Goal: Ask a question

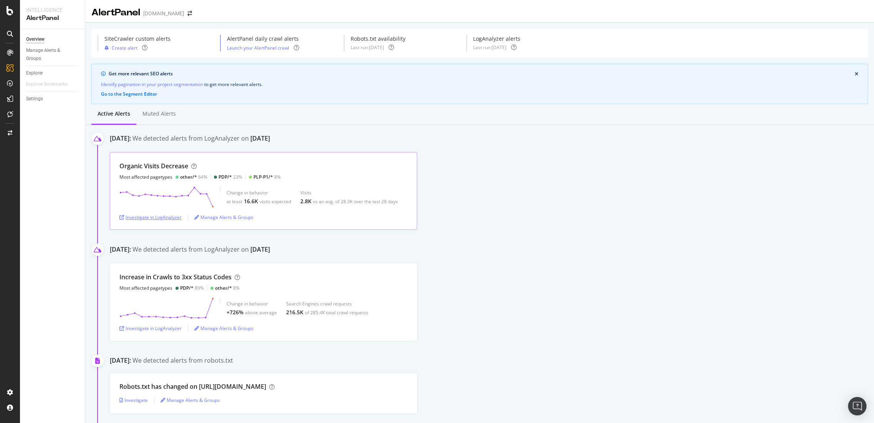
click at [168, 216] on div "Investigate in LogAnalyzer" at bounding box center [150, 217] width 62 height 7
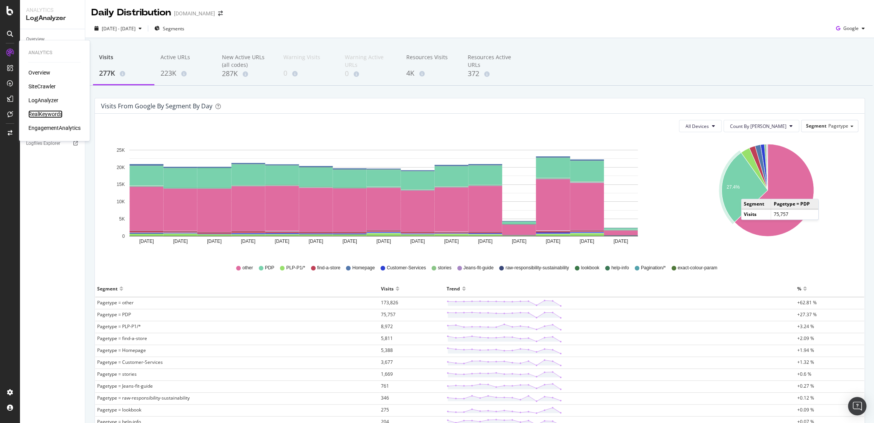
drag, startPoint x: 50, startPoint y: 119, endPoint x: 51, endPoint y: 115, distance: 4.0
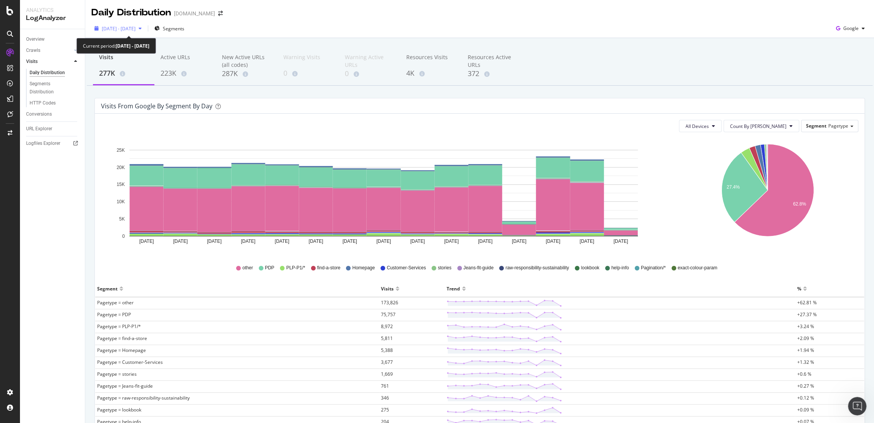
click at [120, 31] on span "2025 Aug. 8th - Aug. 22nd" at bounding box center [119, 28] width 34 height 7
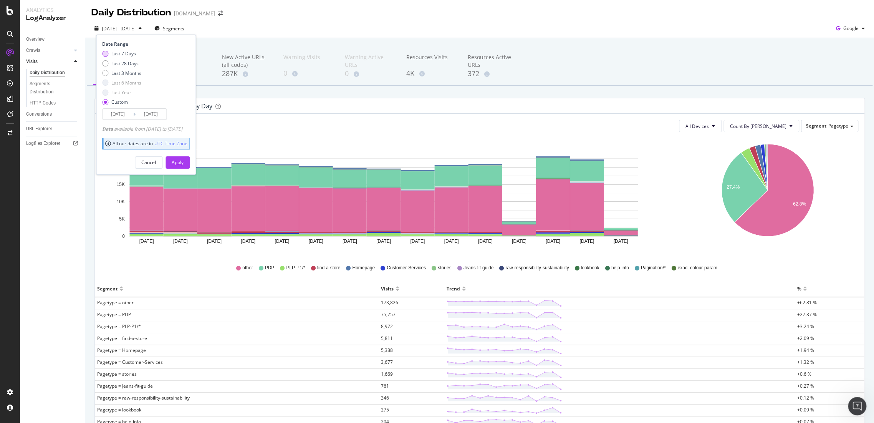
click at [123, 55] on div "Last 7 Days" at bounding box center [123, 53] width 25 height 7
type input "2025/08/17"
type input "2025/08/23"
click at [183, 163] on div "Apply" at bounding box center [178, 162] width 12 height 7
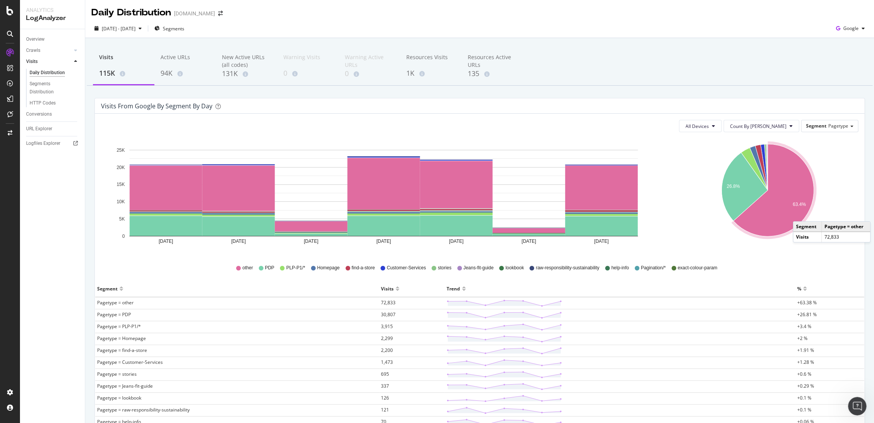
click at [792, 212] on icon "A chart." at bounding box center [773, 190] width 80 height 92
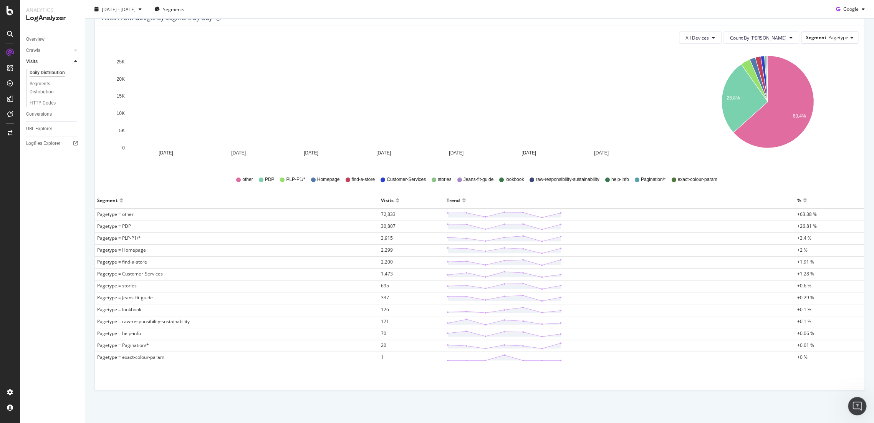
scroll to position [89, 0]
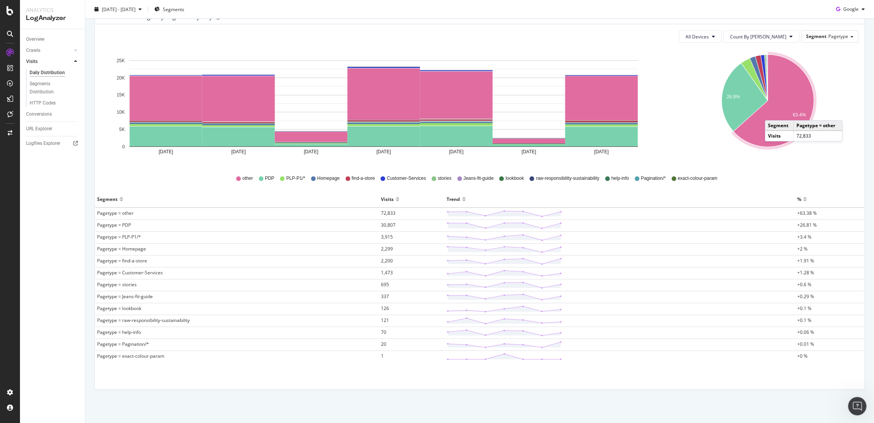
click at [767, 112] on icon "A chart." at bounding box center [773, 101] width 80 height 92
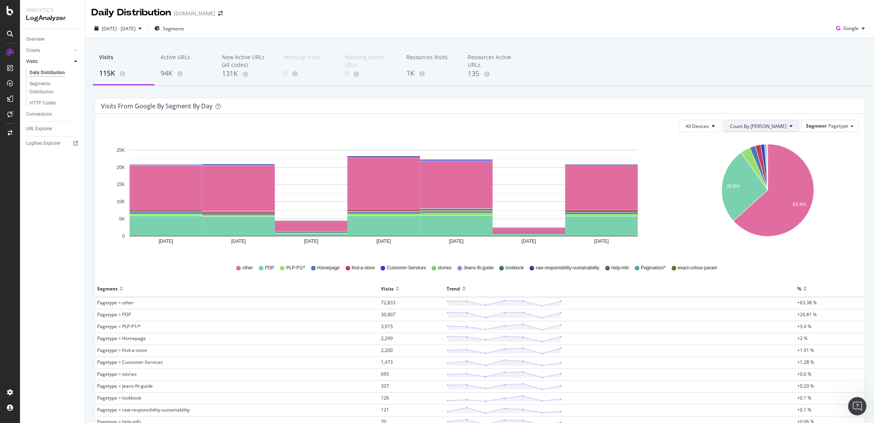
click at [779, 128] on span "Count By Day" at bounding box center [758, 126] width 56 height 7
click at [717, 130] on button "All Devices" at bounding box center [700, 126] width 43 height 12
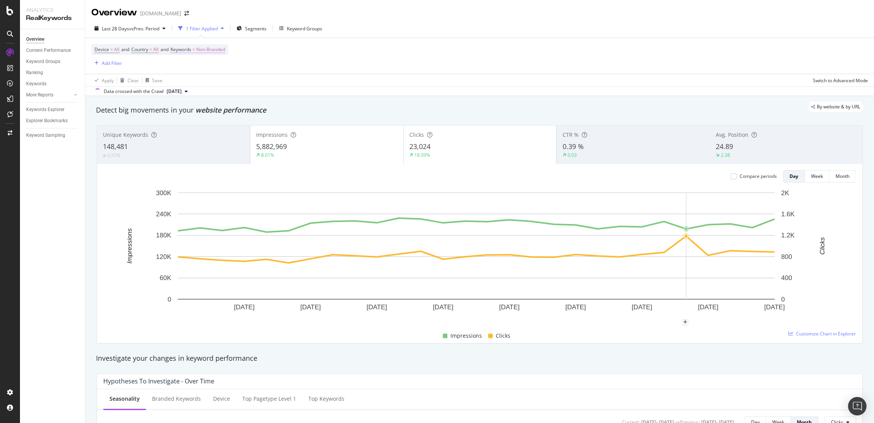
click at [209, 51] on span "Non-Branded" at bounding box center [210, 49] width 29 height 11
drag, startPoint x: 209, startPoint y: 51, endPoint x: 214, endPoint y: 49, distance: 5.3
click at [214, 49] on div "Keywords" at bounding box center [224, 48] width 91 height 13
click at [202, 65] on span "Non-Branded" at bounding box center [198, 67] width 32 height 7
click at [205, 125] on span "All" at bounding box center [227, 127] width 78 height 7
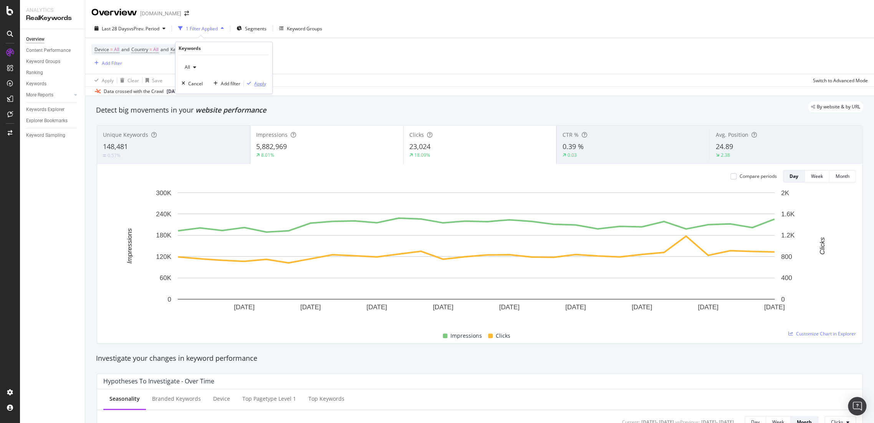
click at [260, 82] on div "Apply" at bounding box center [260, 83] width 12 height 7
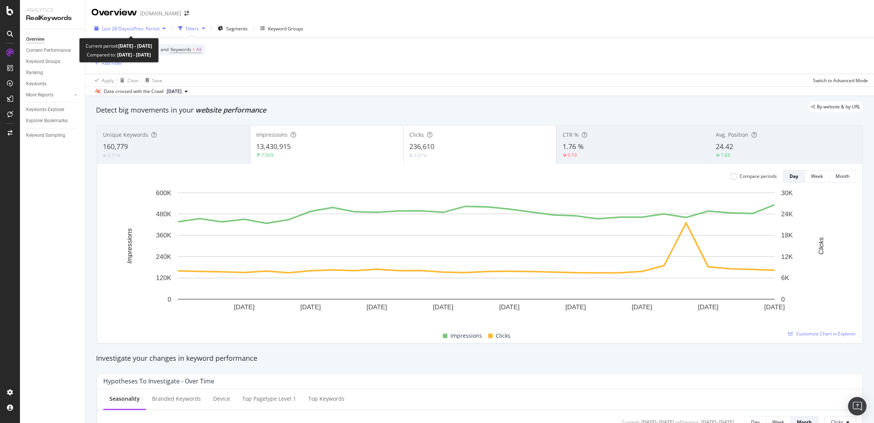
click at [137, 30] on span "vs Prev. Period" at bounding box center [144, 28] width 30 height 7
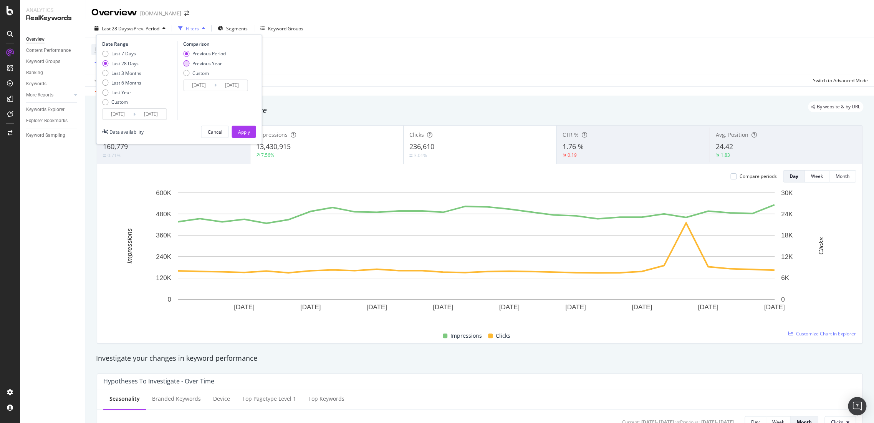
click at [201, 64] on div "Previous Year" at bounding box center [207, 63] width 30 height 7
type input "2024/07/28"
type input "2024/08/24"
click at [243, 135] on div "Apply" at bounding box center [244, 132] width 12 height 12
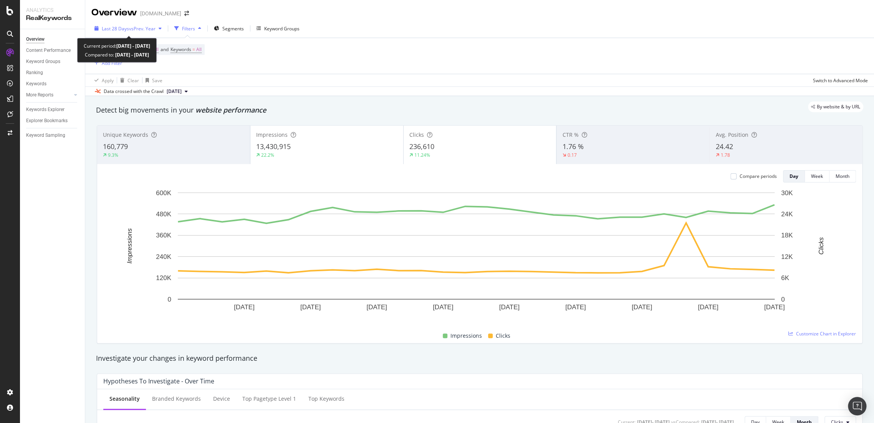
click at [126, 27] on span "Last 28 Days" at bounding box center [115, 28] width 27 height 7
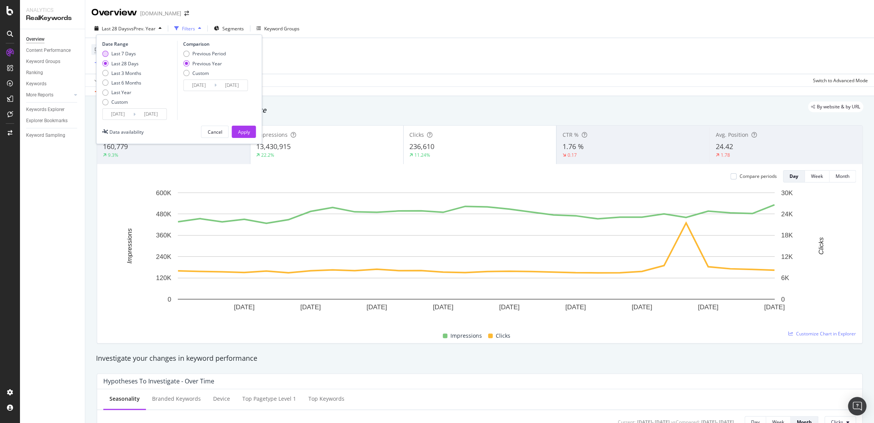
click at [113, 55] on div "Last 7 Days" at bounding box center [123, 53] width 25 height 7
type input "2025/08/17"
type input "2024/08/18"
click at [240, 129] on div "Apply" at bounding box center [244, 132] width 12 height 7
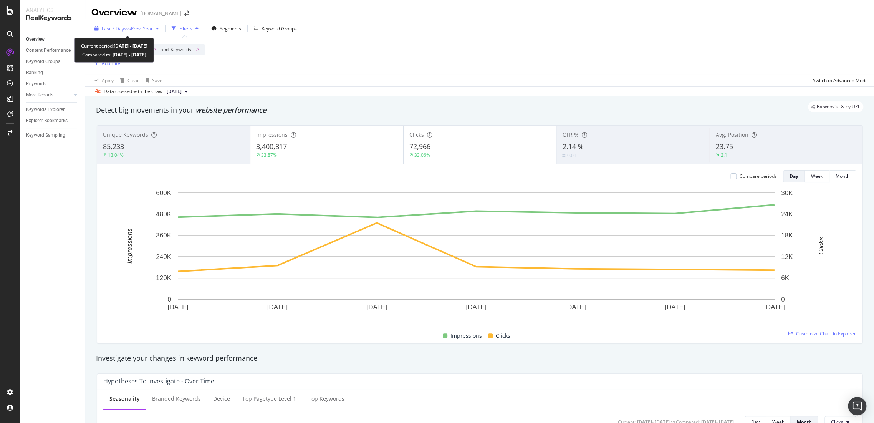
click at [131, 27] on span "vs Prev. Year" at bounding box center [139, 28] width 26 height 7
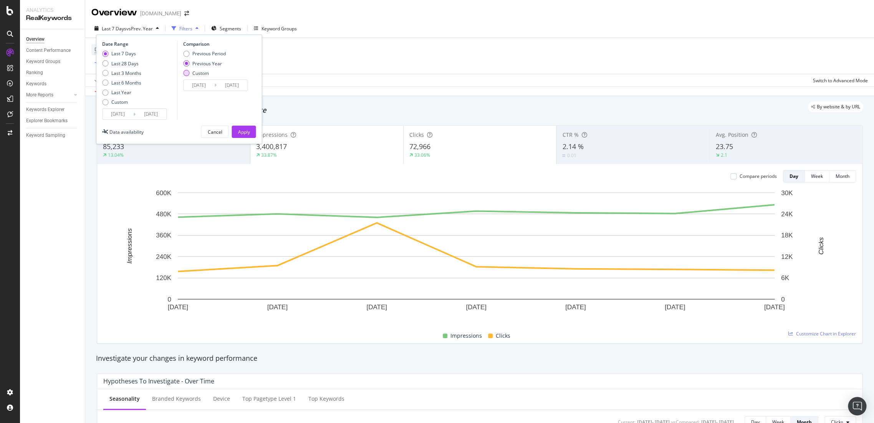
click at [187, 71] on div "Custom" at bounding box center [186, 73] width 6 height 6
click at [197, 80] on input "2024/08/18" at bounding box center [198, 85] width 31 height 11
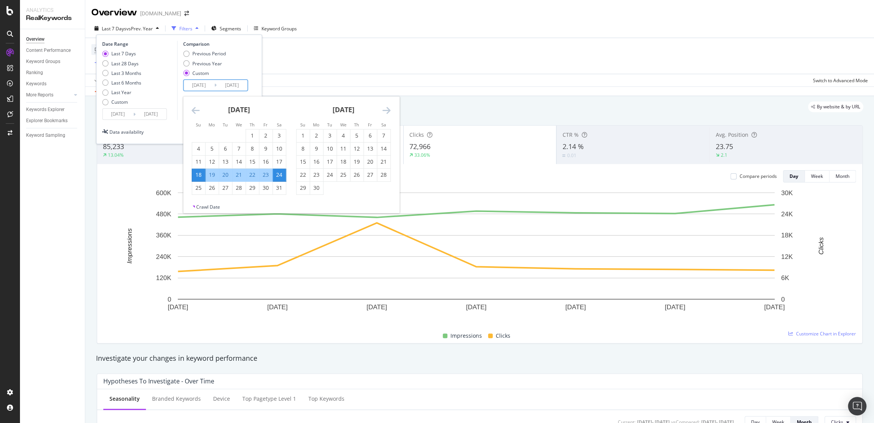
click at [248, 171] on div "22" at bounding box center [252, 175] width 13 height 8
type input "2024/08/22"
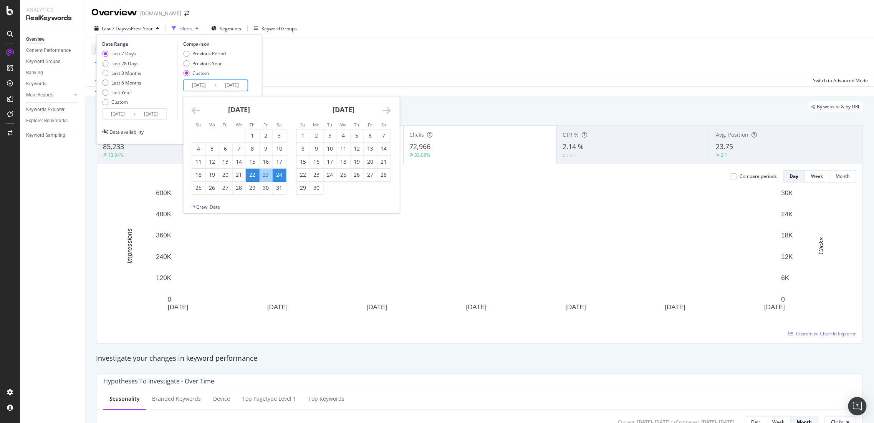
click at [253, 180] on div "22" at bounding box center [252, 175] width 13 height 13
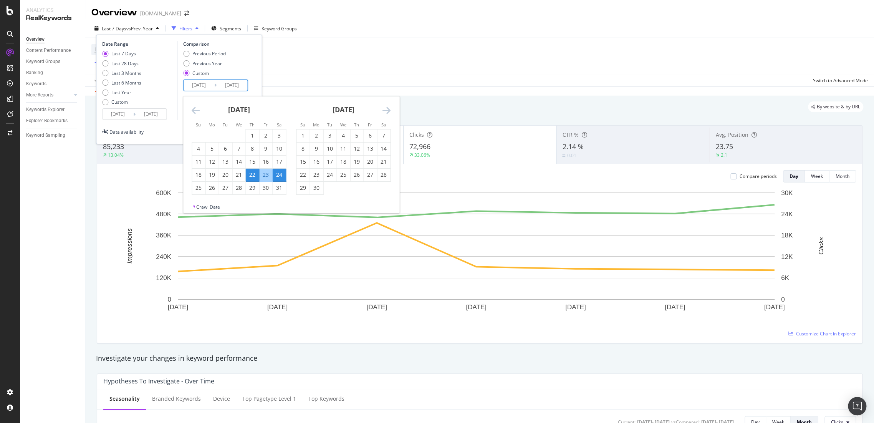
type input "2024/08/22"
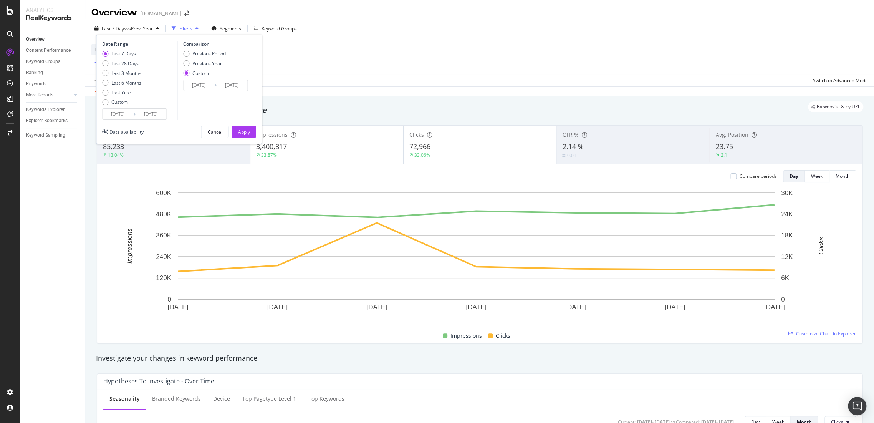
click at [203, 86] on input "2024/08/22" at bounding box center [198, 85] width 31 height 11
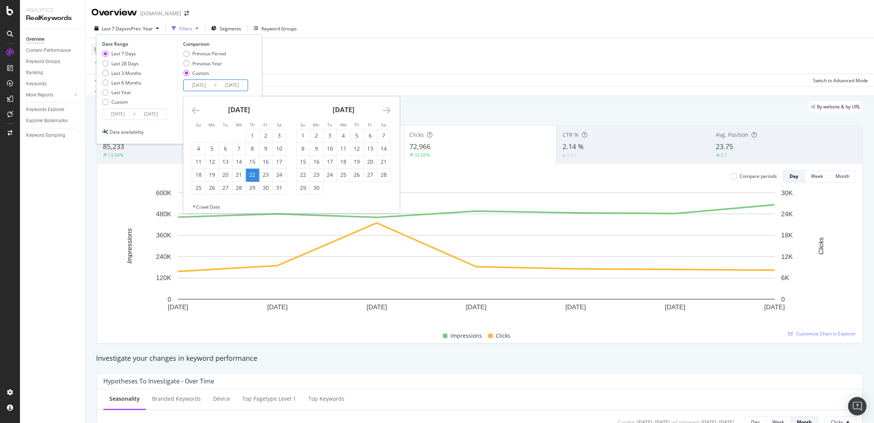
click at [255, 171] on div "22" at bounding box center [252, 175] width 13 height 8
click at [251, 80] on div "Date Range Last 7 Days Last 28 Days Last 3 Months Last 6 Months Last Year Custo…" at bounding box center [179, 80] width 154 height 79
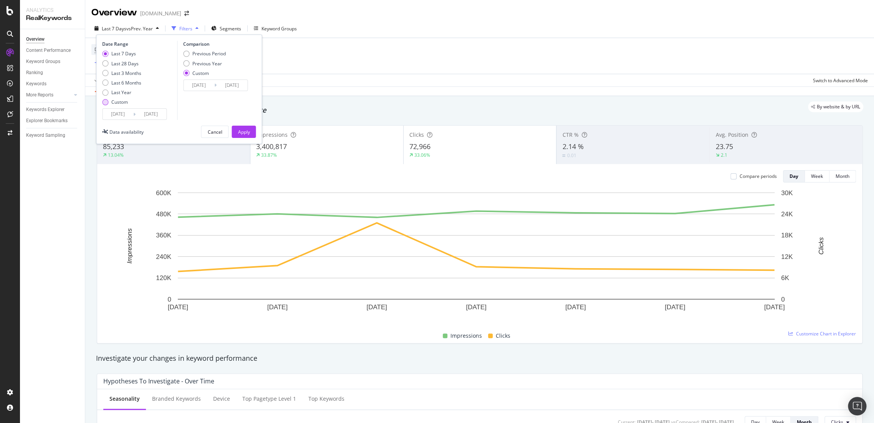
click at [104, 100] on div "Custom" at bounding box center [105, 102] width 6 height 6
click at [112, 111] on input "2025/07/27" at bounding box center [117, 114] width 31 height 11
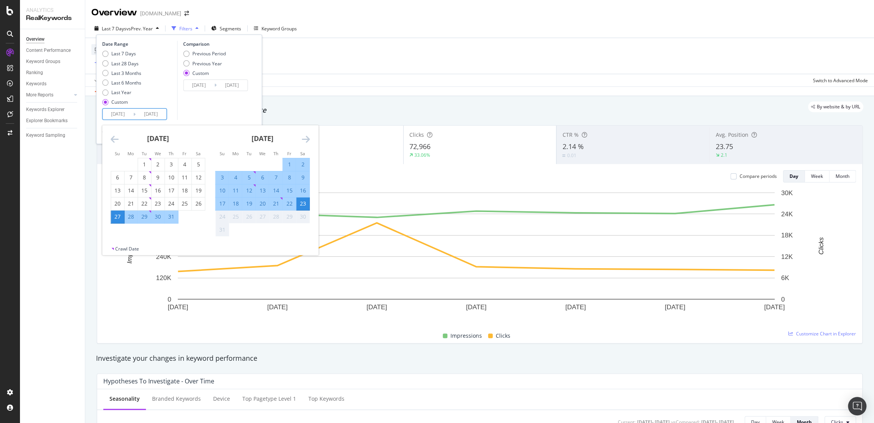
click at [286, 206] on div "22" at bounding box center [289, 204] width 13 height 8
type input "2025/08/22"
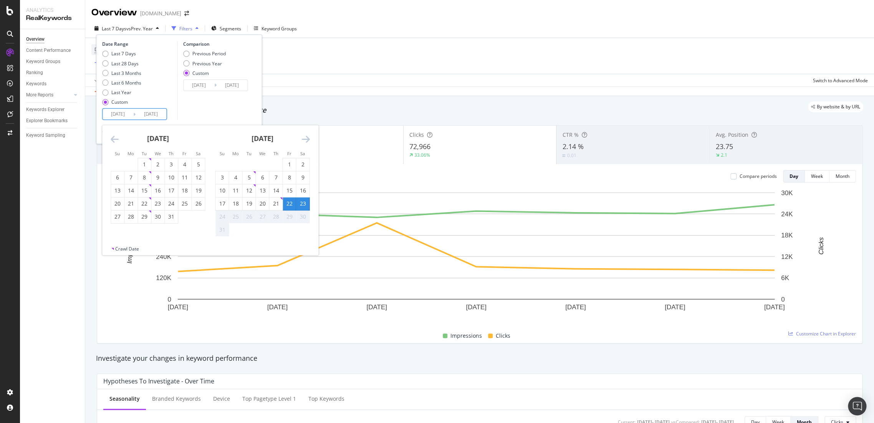
click at [285, 203] on div "22" at bounding box center [289, 204] width 13 height 8
type input "2025/08/22"
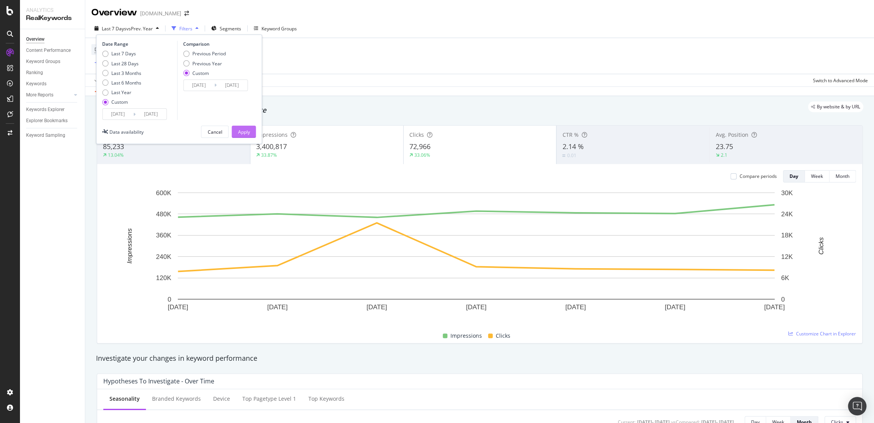
click at [250, 132] on button "Apply" at bounding box center [243, 132] width 24 height 12
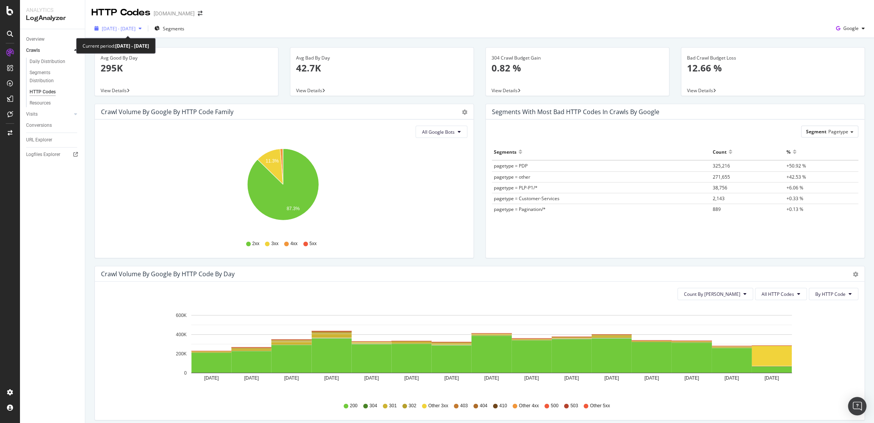
click at [145, 31] on div "2025 Aug. 5th - Aug. 19th" at bounding box center [117, 29] width 53 height 12
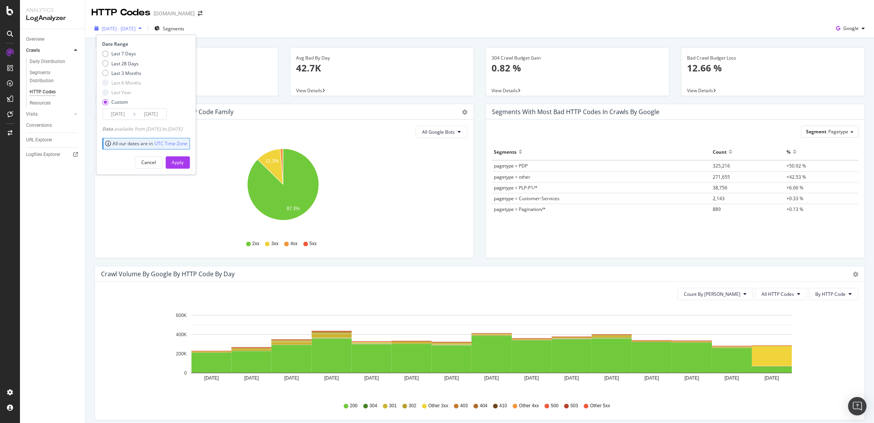
click at [136, 31] on span "2025 Aug. 5th - Aug. 19th" at bounding box center [119, 28] width 34 height 7
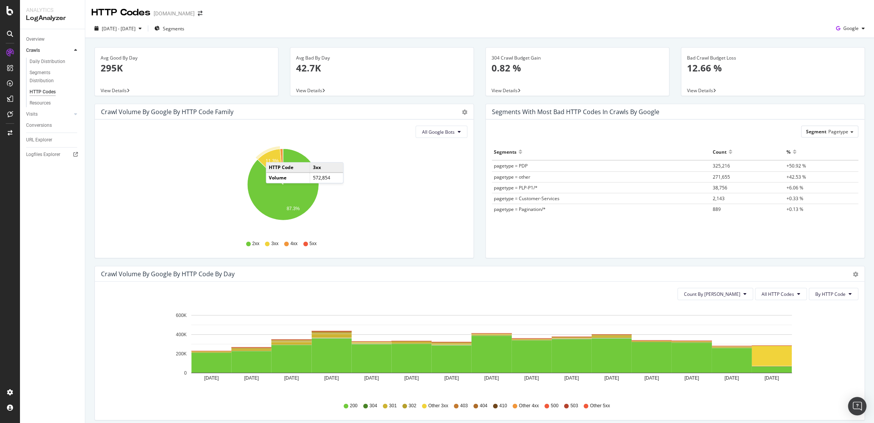
click at [273, 154] on icon "A chart." at bounding box center [270, 167] width 25 height 36
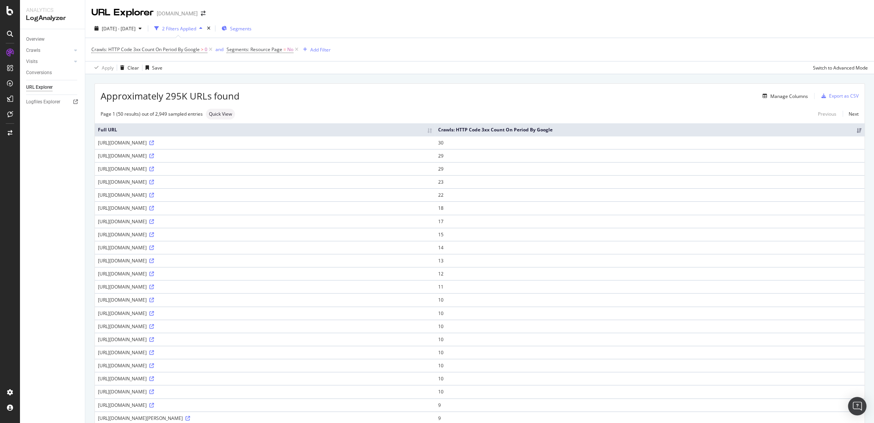
click at [251, 30] on span "Segments" at bounding box center [240, 28] width 21 height 7
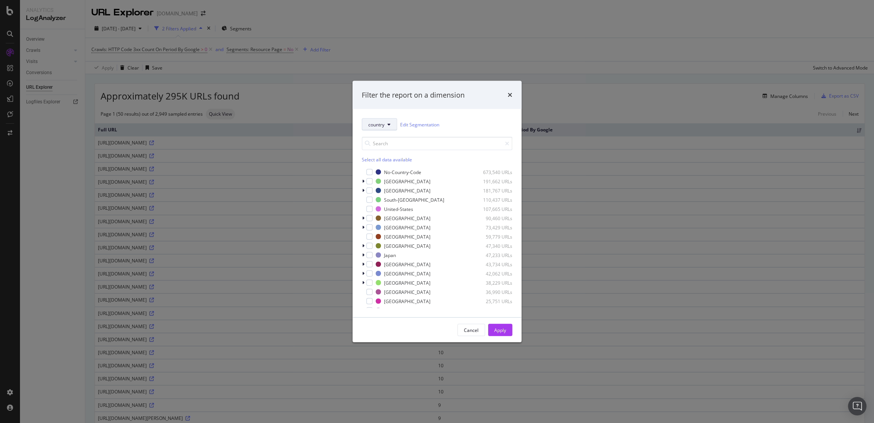
click at [391, 127] on button "country" at bounding box center [379, 124] width 35 height 12
click at [384, 150] on span "pagetype" at bounding box center [382, 152] width 28 height 7
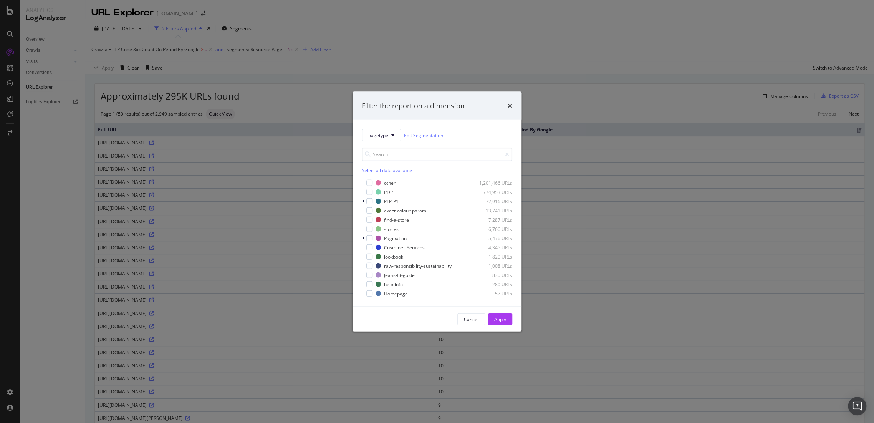
drag, startPoint x: 369, startPoint y: 193, endPoint x: 387, endPoint y: 224, distance: 35.6
click at [369, 193] on div "modal" at bounding box center [369, 192] width 6 height 6
click at [497, 321] on div "Apply" at bounding box center [500, 319] width 12 height 7
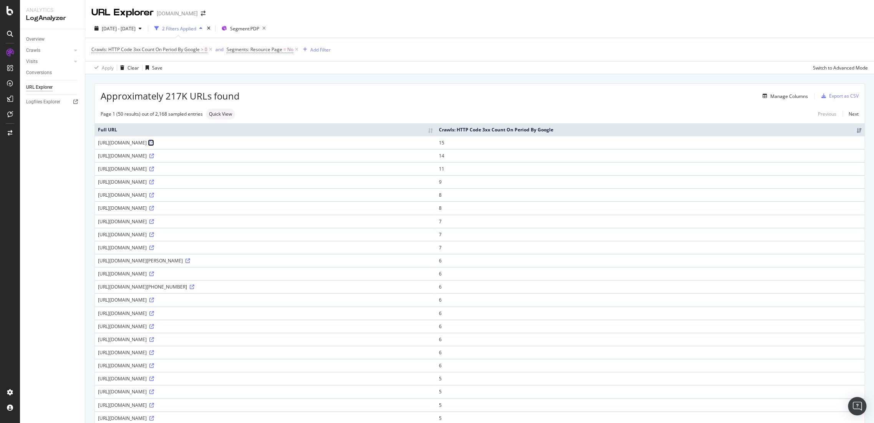
click at [154, 146] on link at bounding box center [151, 142] width 6 height 7
click at [852, 401] on div "Open Intercom Messenger" at bounding box center [857, 406] width 20 height 20
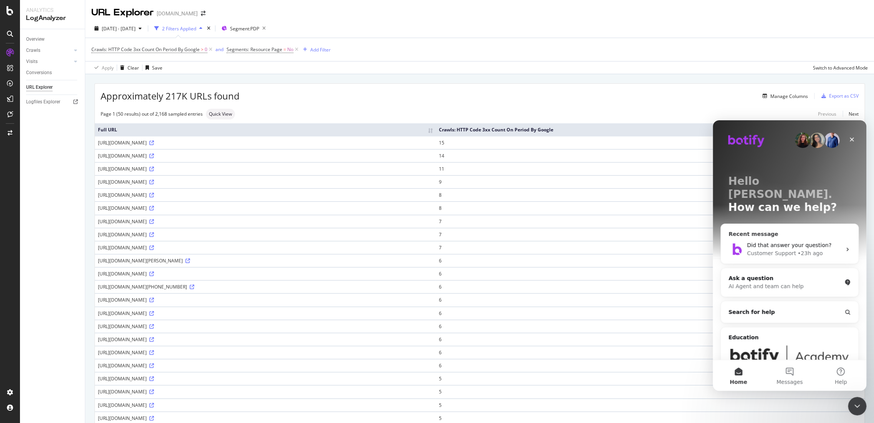
click at [772, 249] on div "Customer Support" at bounding box center [771, 253] width 49 height 8
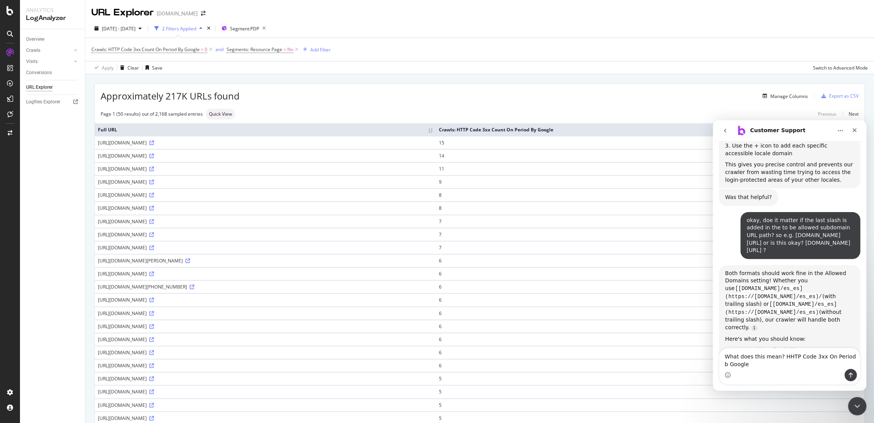
scroll to position [2469, 0]
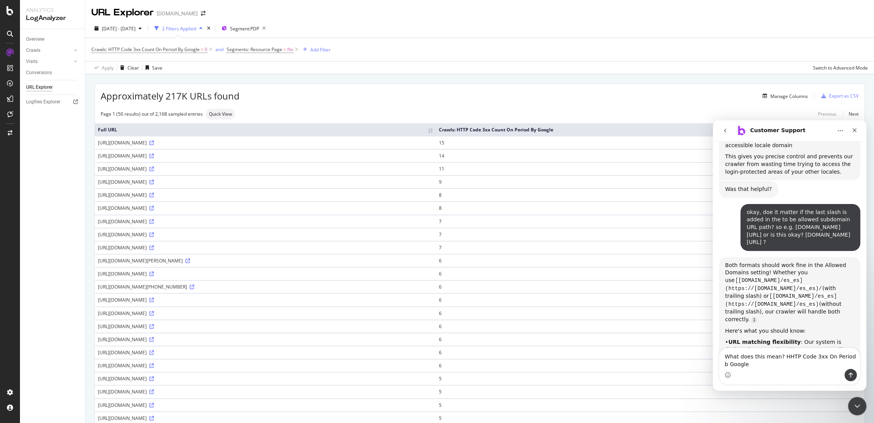
type textarea "What does this mean? HHTP Code 3xx On Period b Google?"
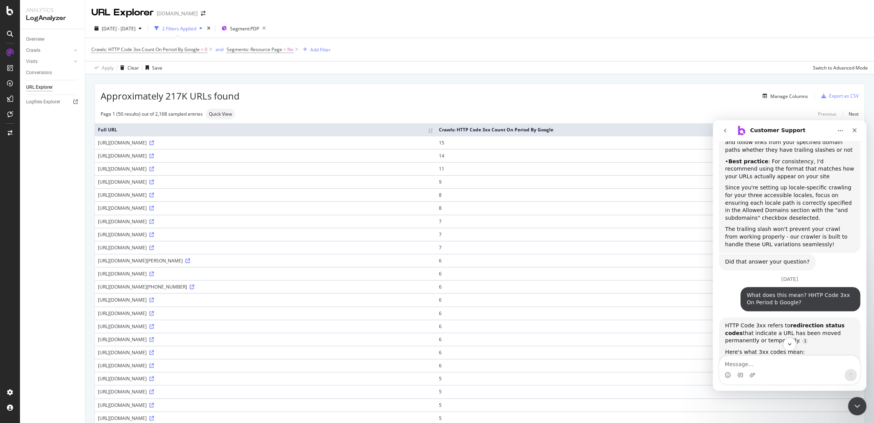
scroll to position [2738, 0]
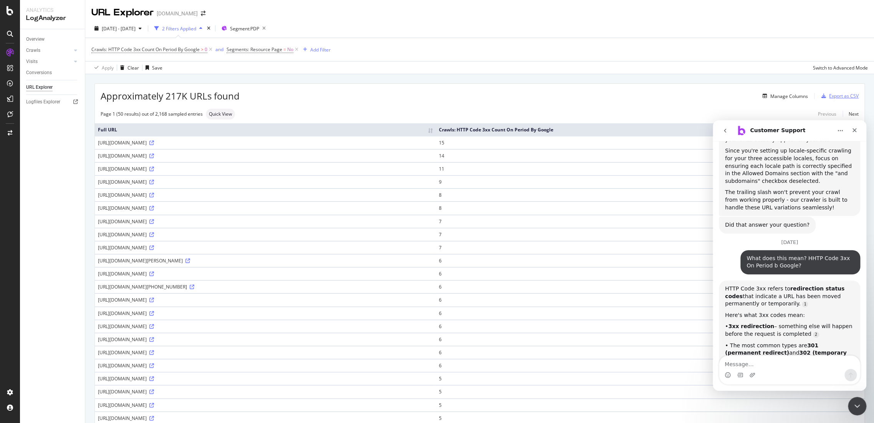
click at [829, 93] on div "Export as CSV" at bounding box center [844, 96] width 30 height 7
click at [838, 95] on div "Export as CSV" at bounding box center [844, 96] width 30 height 7
click at [854, 132] on icon "Close" at bounding box center [854, 130] width 6 height 6
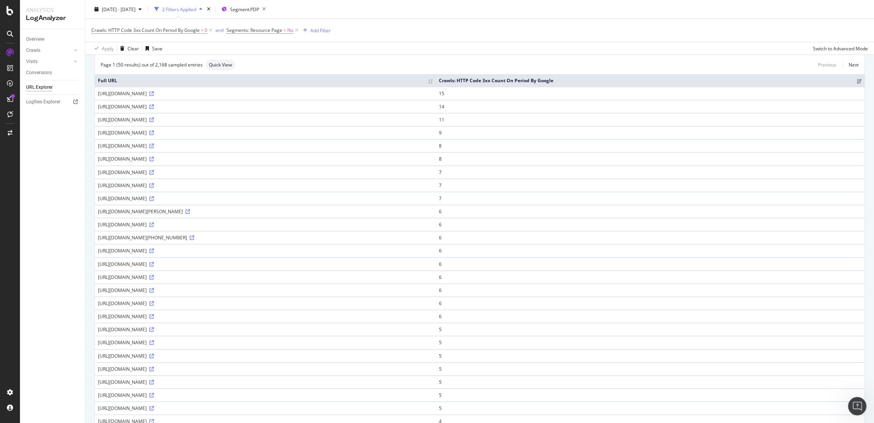
scroll to position [0, 0]
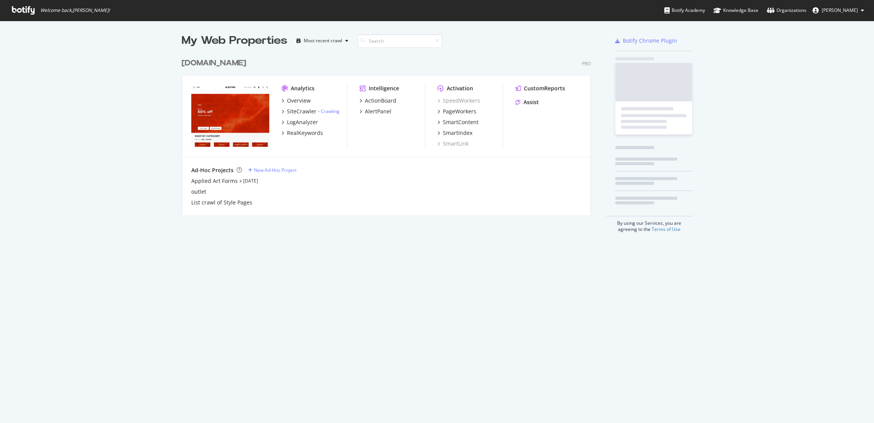
scroll to position [416, 860]
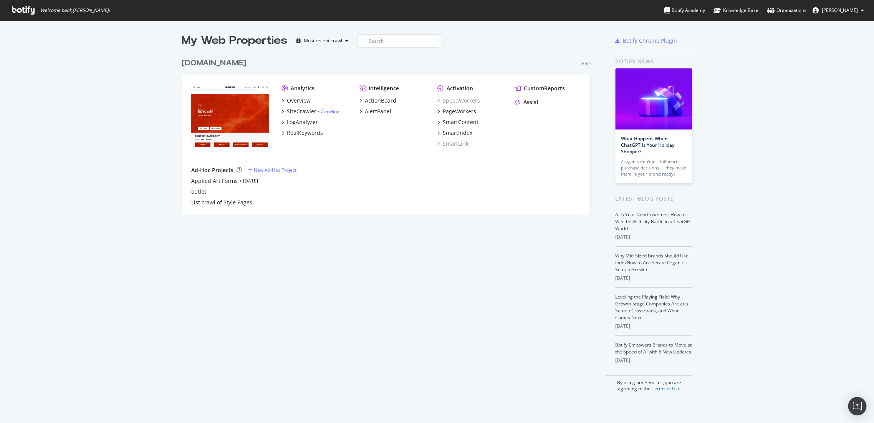
click at [207, 63] on div "[DOMAIN_NAME]" at bounding box center [214, 63] width 64 height 11
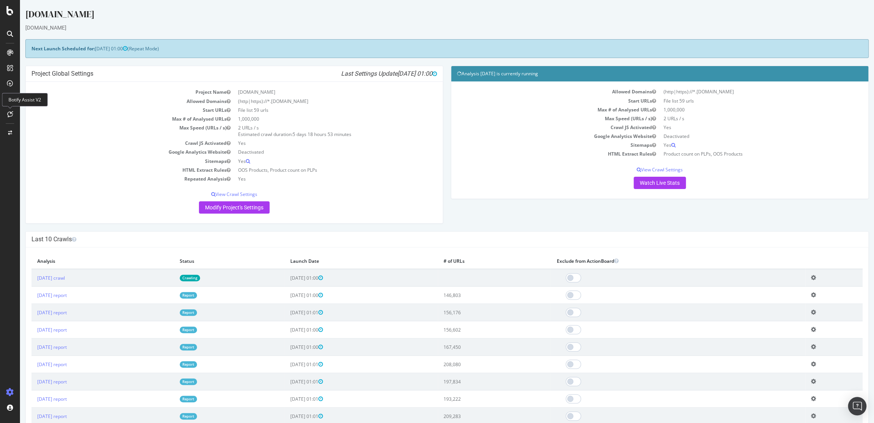
click at [10, 114] on icon at bounding box center [10, 114] width 6 height 6
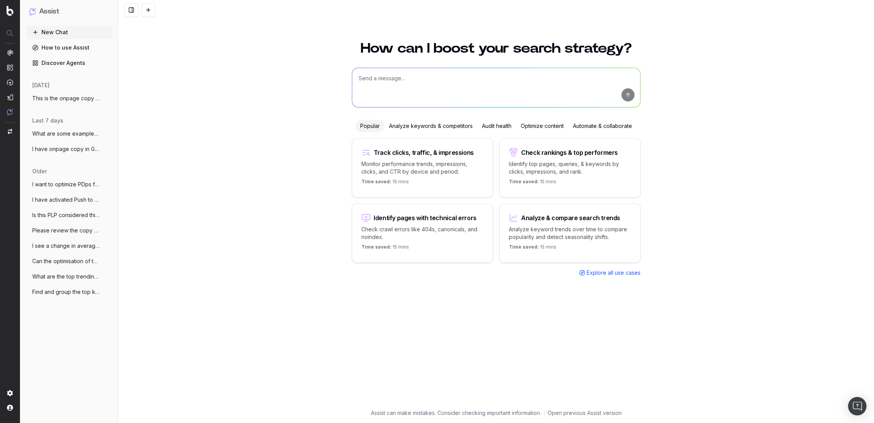
click at [374, 87] on textarea at bounding box center [496, 87] width 288 height 39
paste textarea "low waist baggy jeans​"
click at [355, 77] on textarea "low waist baggy jeans​" at bounding box center [496, 87] width 288 height 39
click at [497, 79] on textarea "What is the common term for low waist baggy jeans​" at bounding box center [496, 87] width 288 height 39
type textarea "What is the common term for low waist baggy jeans​ in spanish?"
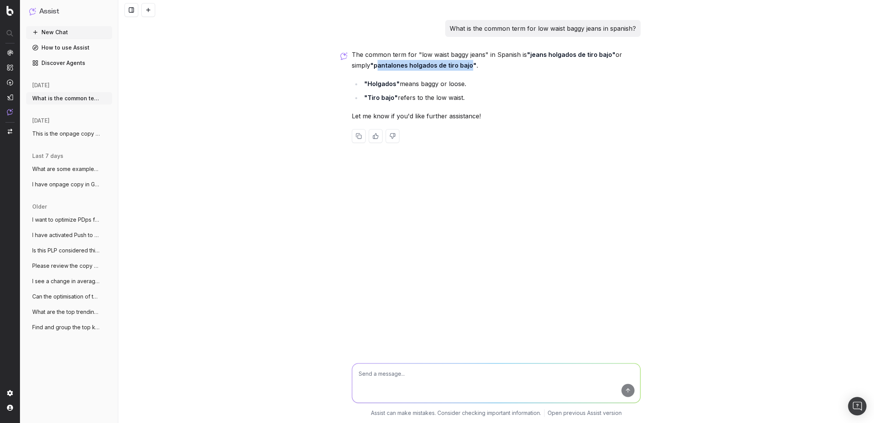
drag, startPoint x: 471, startPoint y: 65, endPoint x: 379, endPoint y: 64, distance: 92.5
click at [379, 64] on strong ""pantalones holgados de tiro bajo"" at bounding box center [423, 65] width 106 height 8
copy strong "pantalones holgados de tiro bajo"
